Goal: Task Accomplishment & Management: Manage account settings

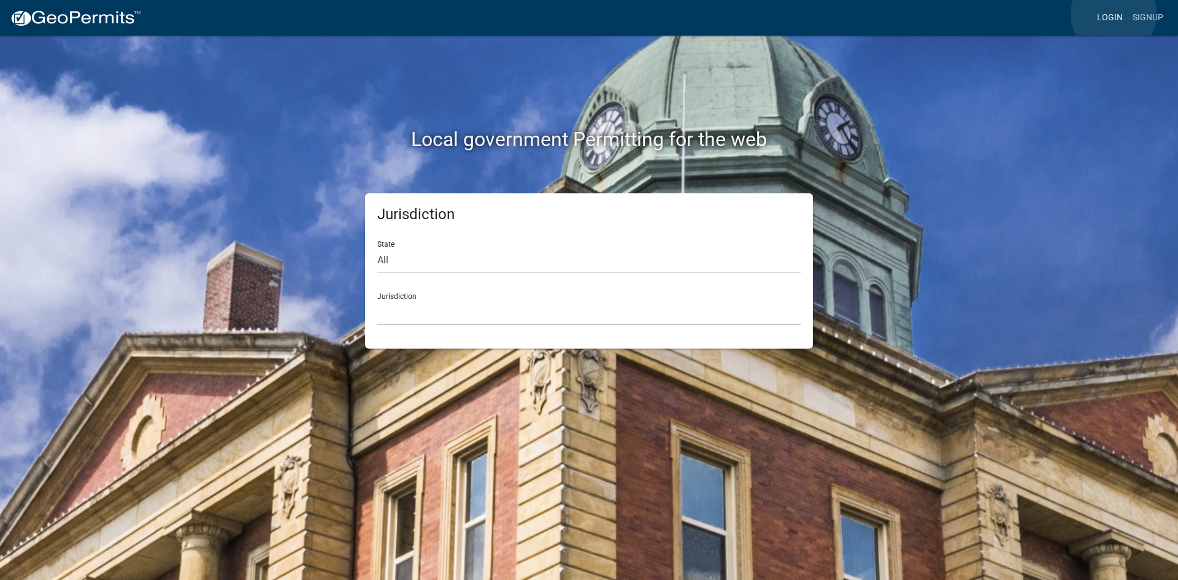
click at [1113, 14] on link "Login" at bounding box center [1110, 17] width 36 height 23
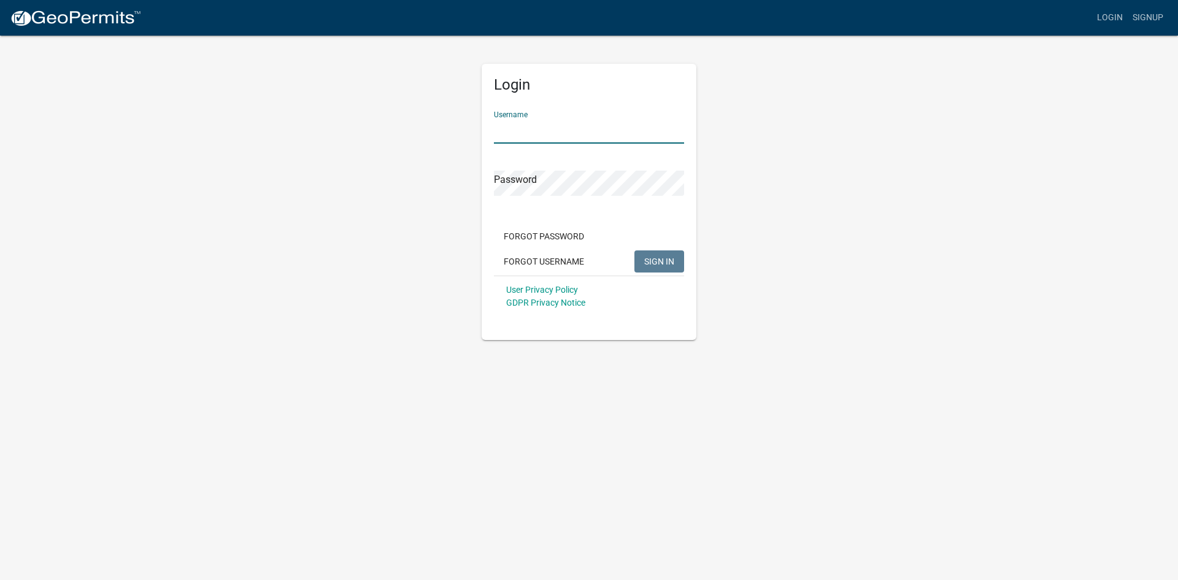
click at [551, 135] on input "Username" at bounding box center [589, 130] width 190 height 25
type input "KSKgeopermits"
click at [656, 257] on span "SIGN IN" at bounding box center [659, 261] width 30 height 10
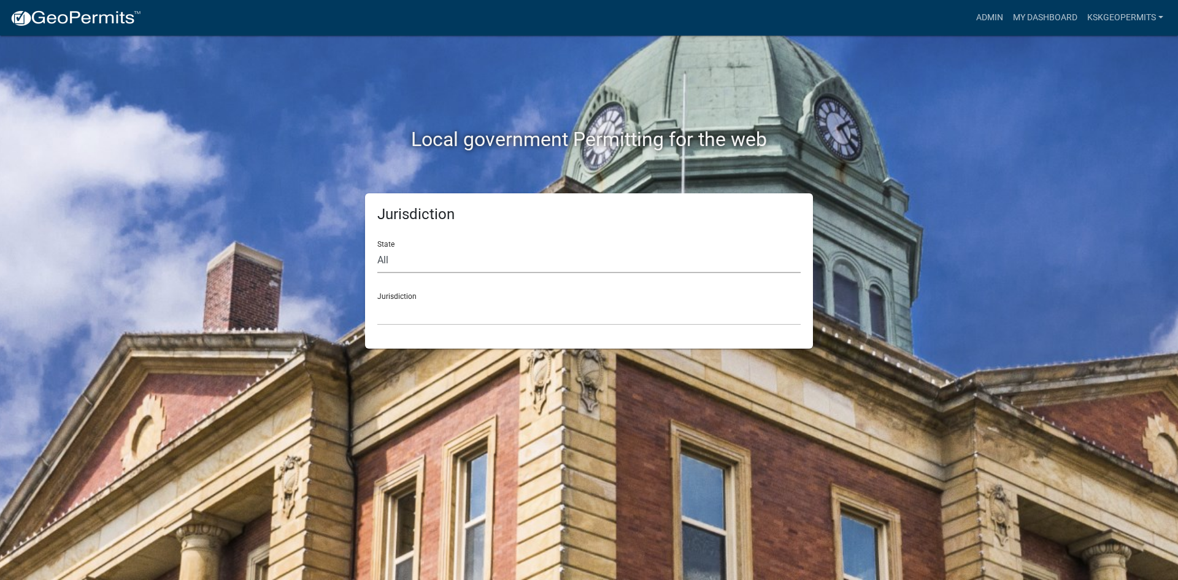
click at [423, 256] on select "All [US_STATE] [US_STATE] [US_STATE] [US_STATE] [US_STATE] [US_STATE] [US_STATE…" at bounding box center [588, 260] width 423 height 25
select select "[US_STATE]"
click at [377, 248] on select "All [US_STATE] [US_STATE] [US_STATE] [US_STATE] [US_STATE] [US_STATE] [US_STATE…" at bounding box center [588, 260] width 423 height 25
click at [393, 311] on select "City of [GEOGRAPHIC_DATA], [US_STATE] City of [GEOGRAPHIC_DATA], [US_STATE] Cit…" at bounding box center [588, 312] width 423 height 25
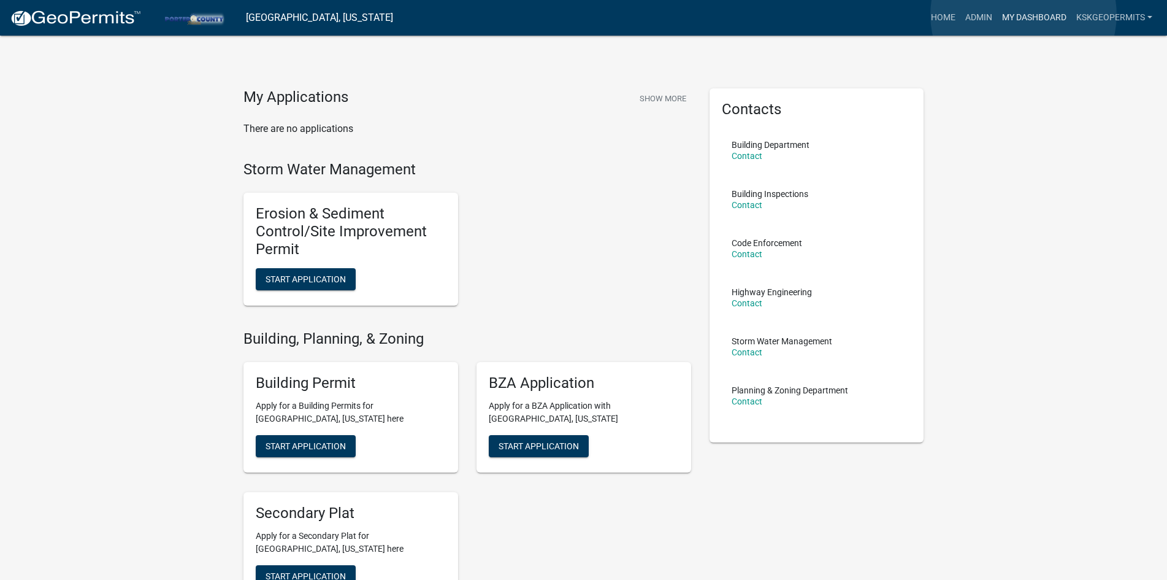
click at [1024, 15] on link "My Dashboard" at bounding box center [1034, 17] width 74 height 23
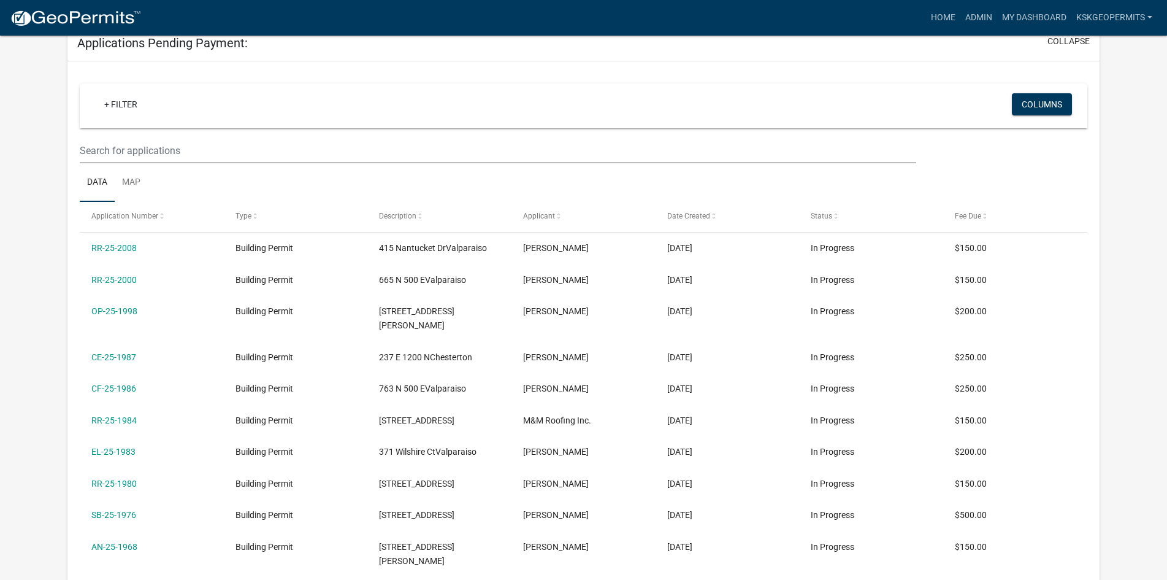
scroll to position [499, 0]
